Goal: Navigation & Orientation: Find specific page/section

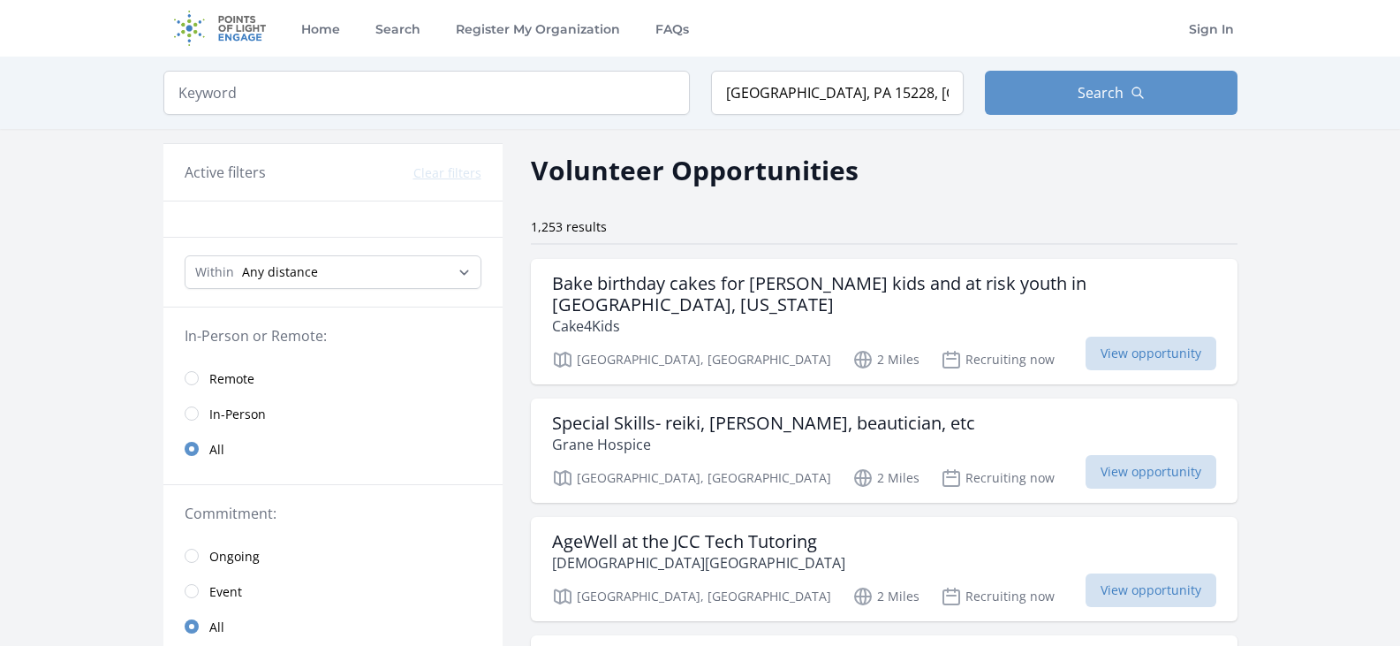
click at [228, 20] on img at bounding box center [220, 28] width 114 height 57
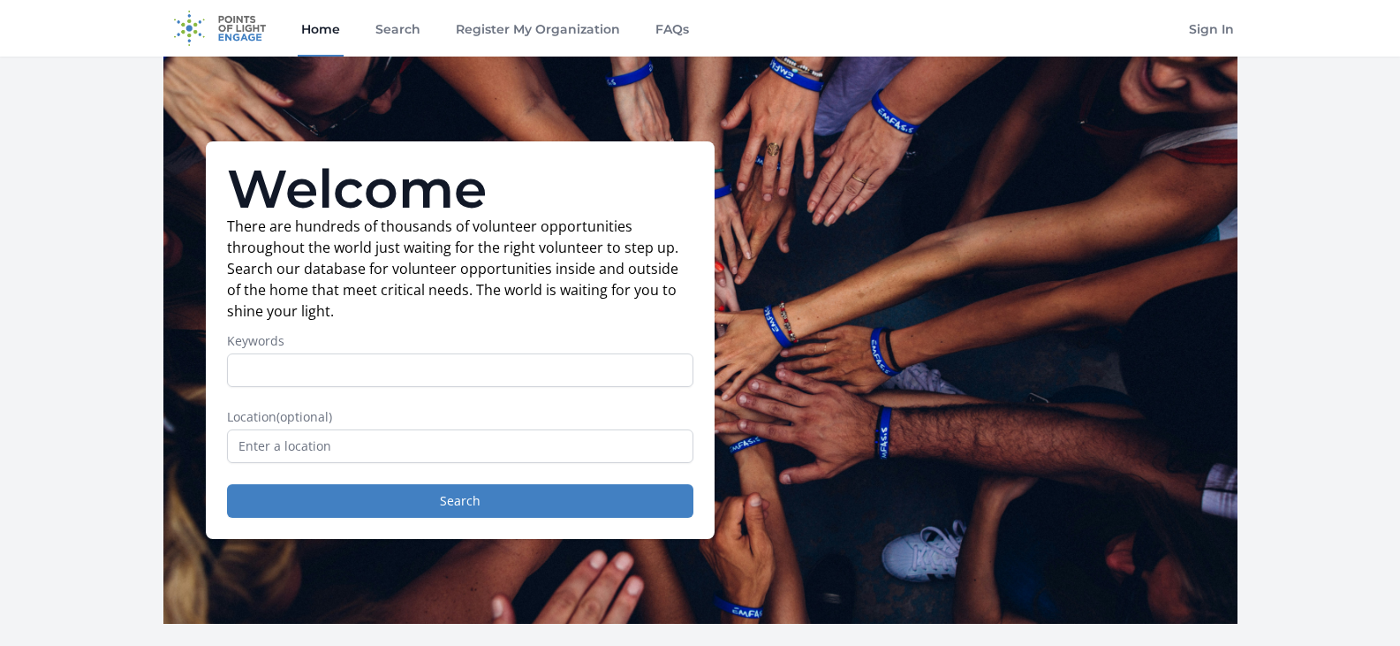
click at [314, 23] on link "Home" at bounding box center [321, 28] width 46 height 57
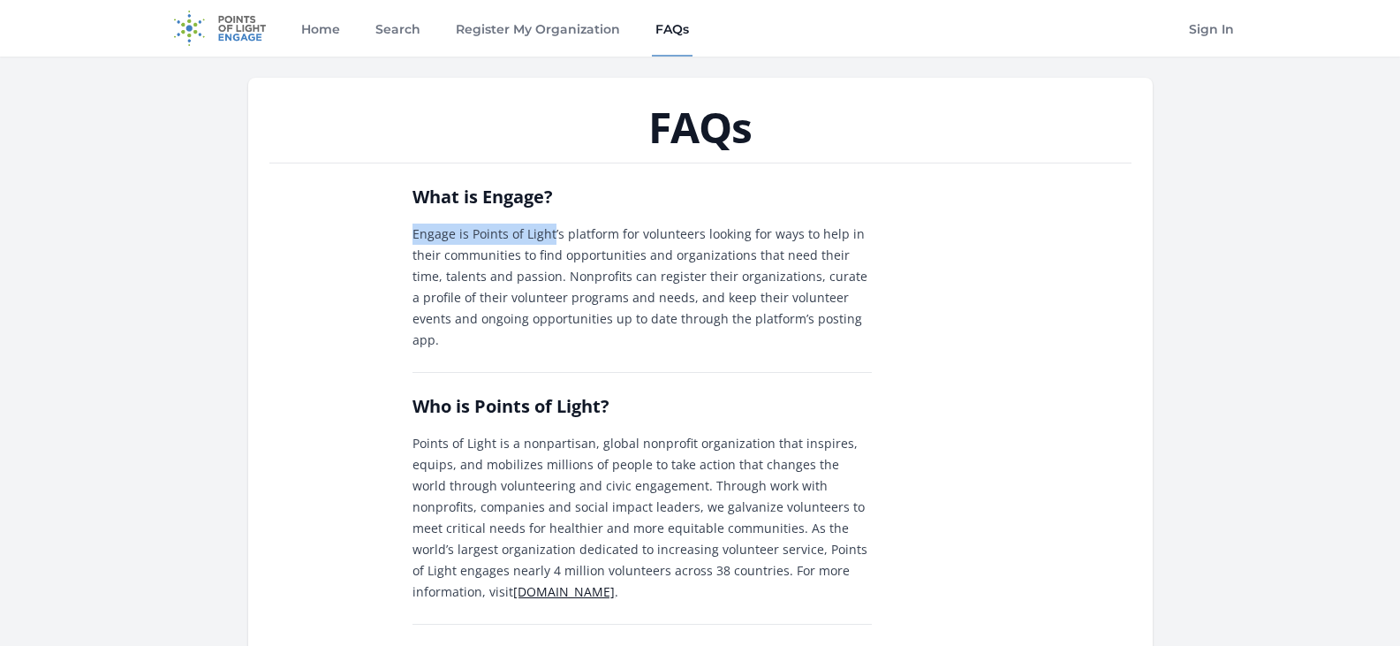
drag, startPoint x: 414, startPoint y: 226, endPoint x: 551, endPoint y: 232, distance: 137.0
click at [551, 232] on p "Engage is Points of Light’s platform for volunteers looking for ways to help in…" at bounding box center [641, 286] width 459 height 127
copy p "Engage is Points of Light"
click at [323, 32] on link "Home" at bounding box center [321, 28] width 46 height 57
